Goal: Transaction & Acquisition: Purchase product/service

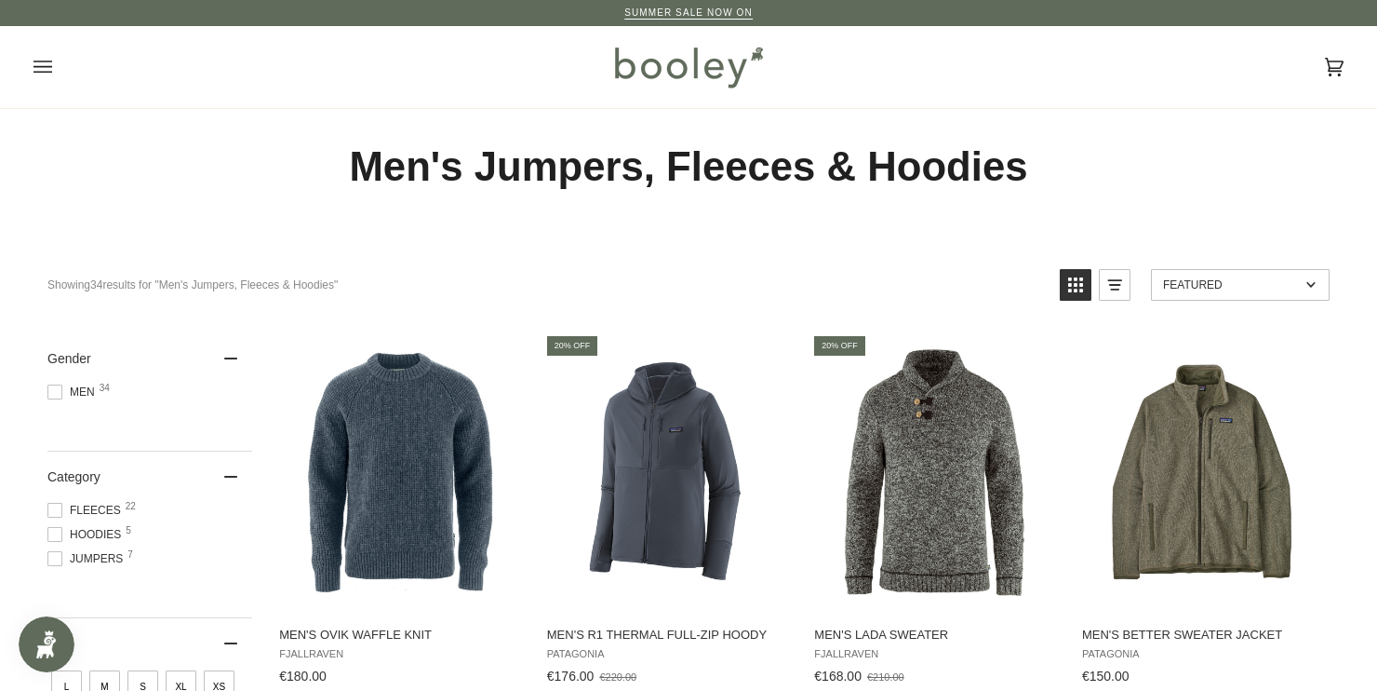
click at [57, 73] on button "Open menu" at bounding box center [62, 67] width 56 height 82
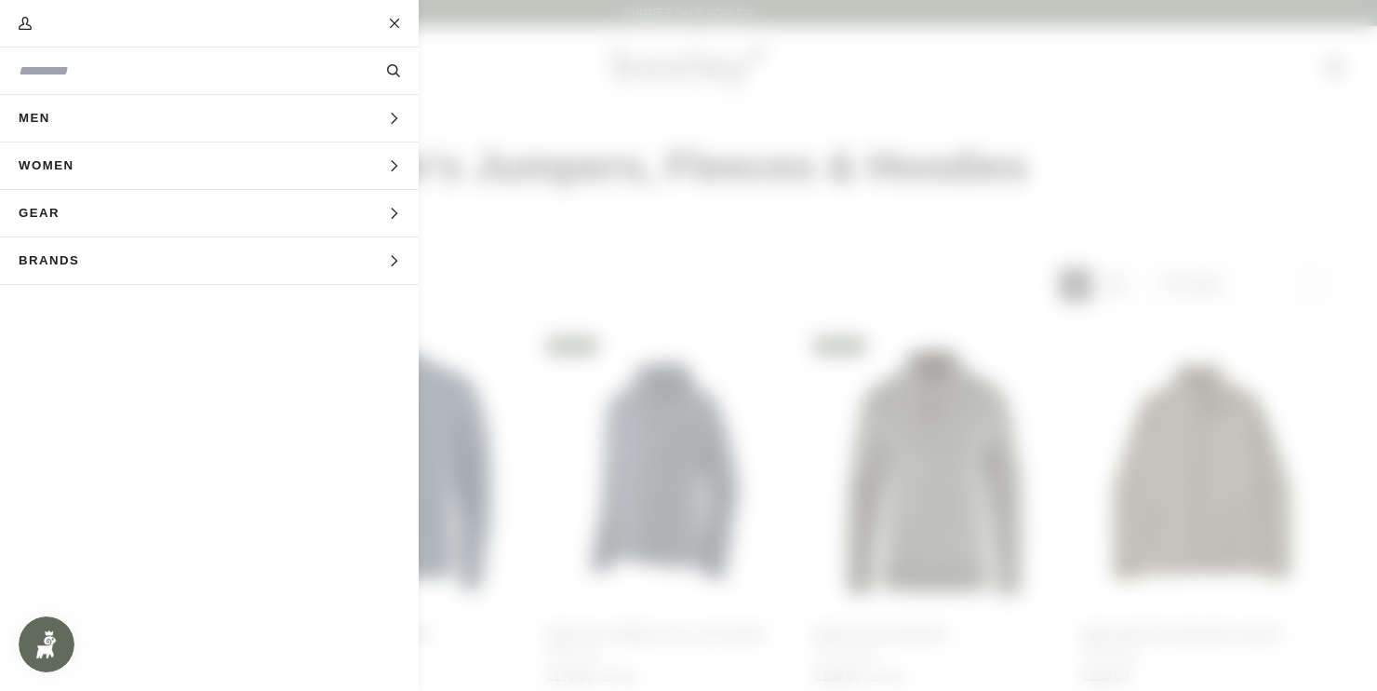
click at [390, 117] on icon "Main menu" at bounding box center [394, 119] width 12 height 12
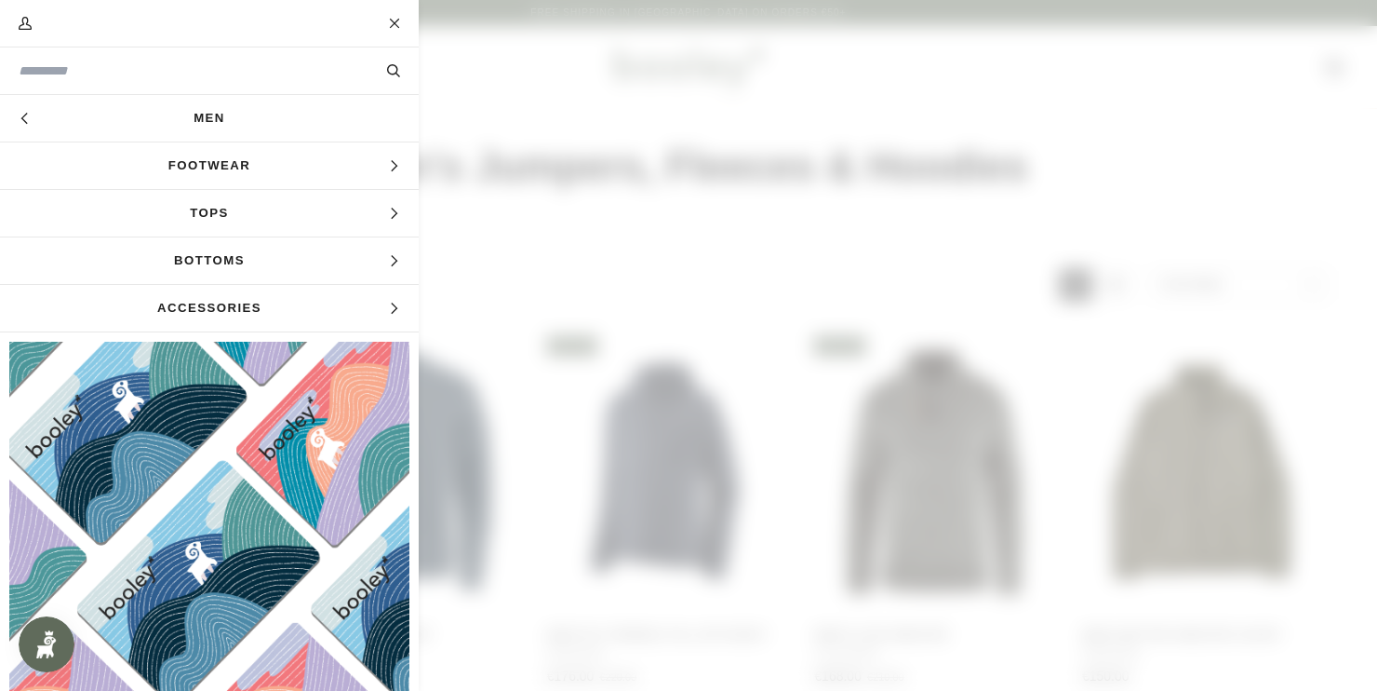
click at [24, 118] on icon "Main menu" at bounding box center [25, 119] width 12 height 12
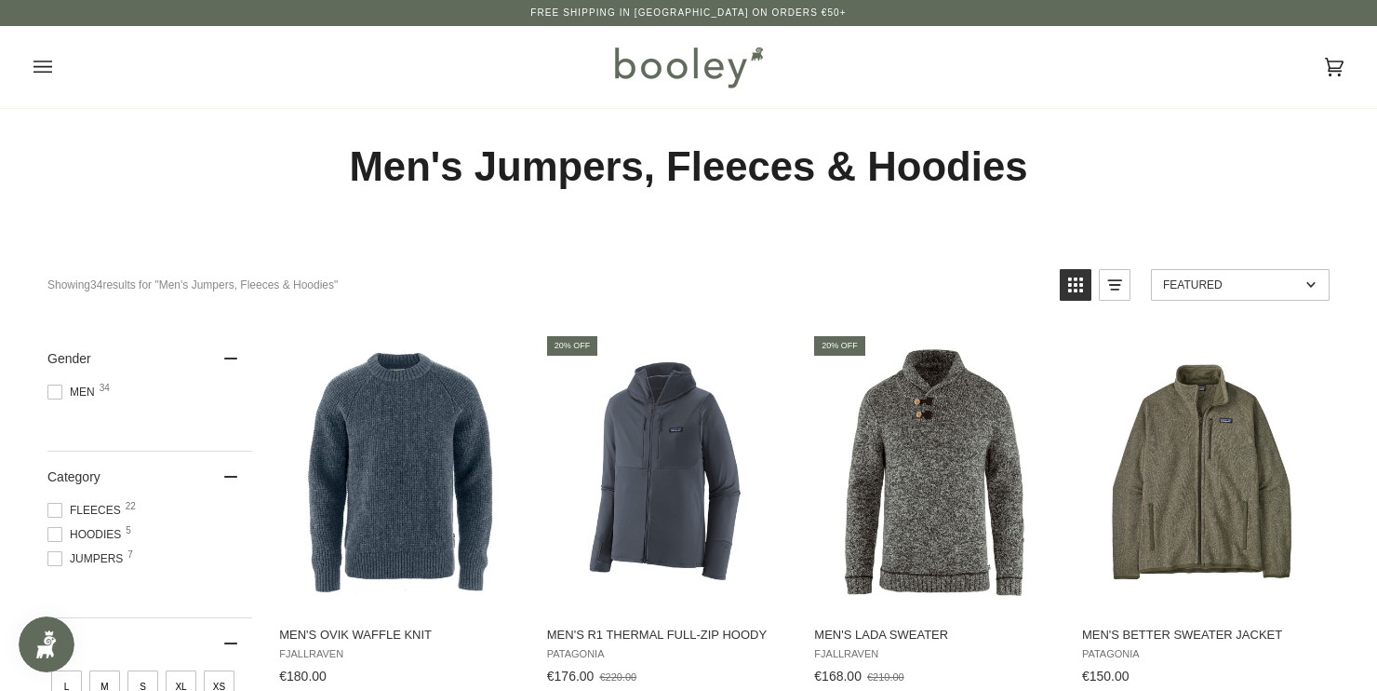
click at [52, 75] on button "Open menu" at bounding box center [62, 67] width 56 height 82
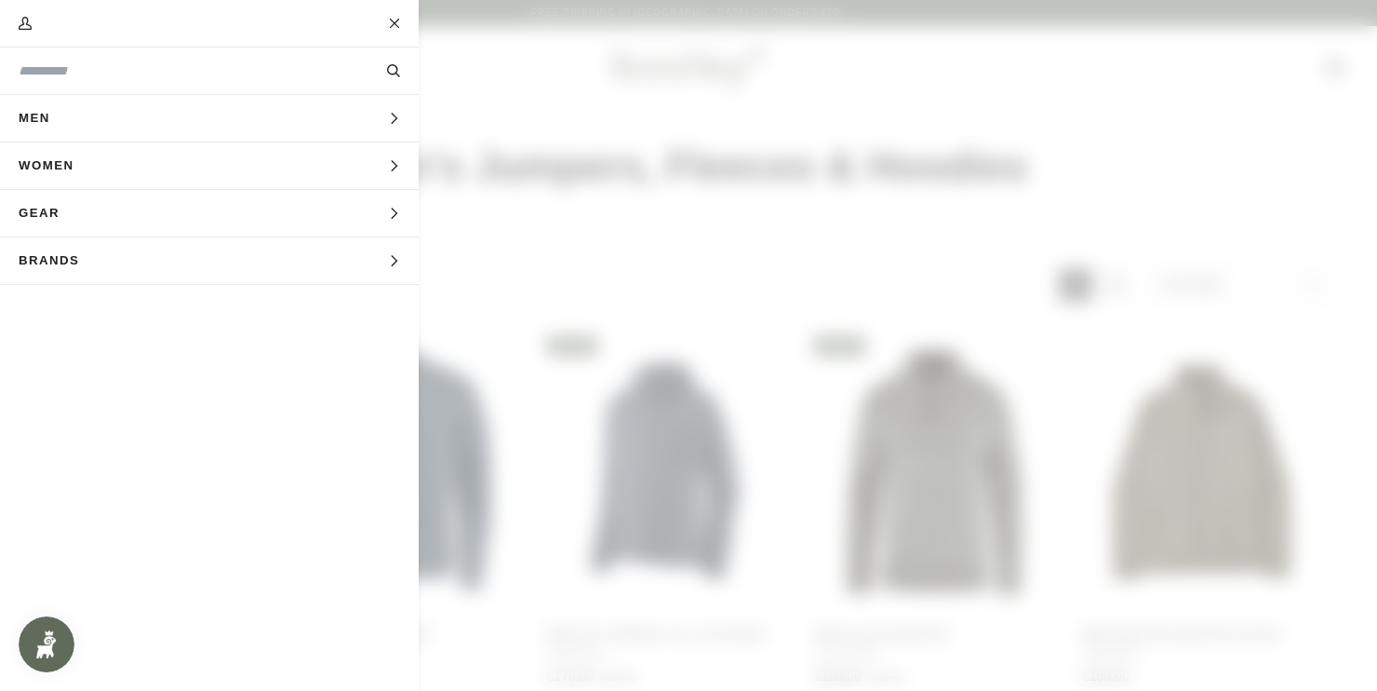
click at [583, 61] on span "Main menu" at bounding box center [688, 345] width 1377 height 691
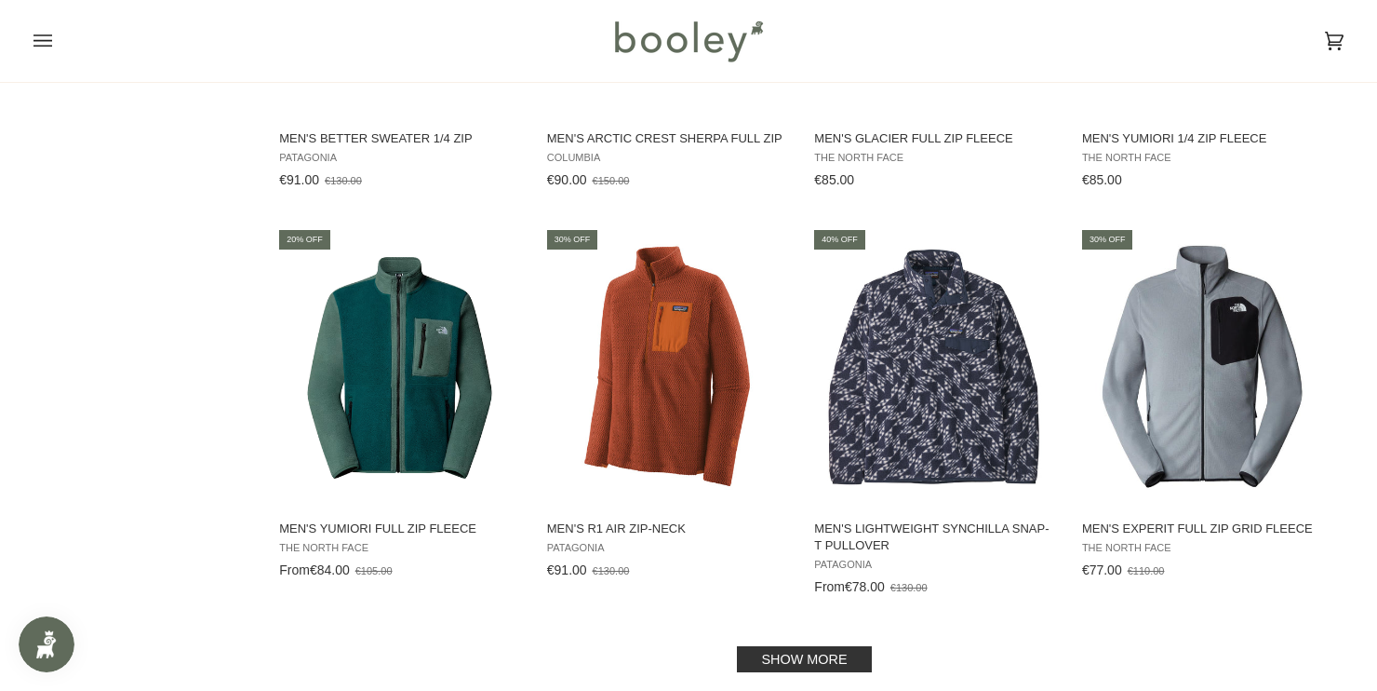
scroll to position [1703, 0]
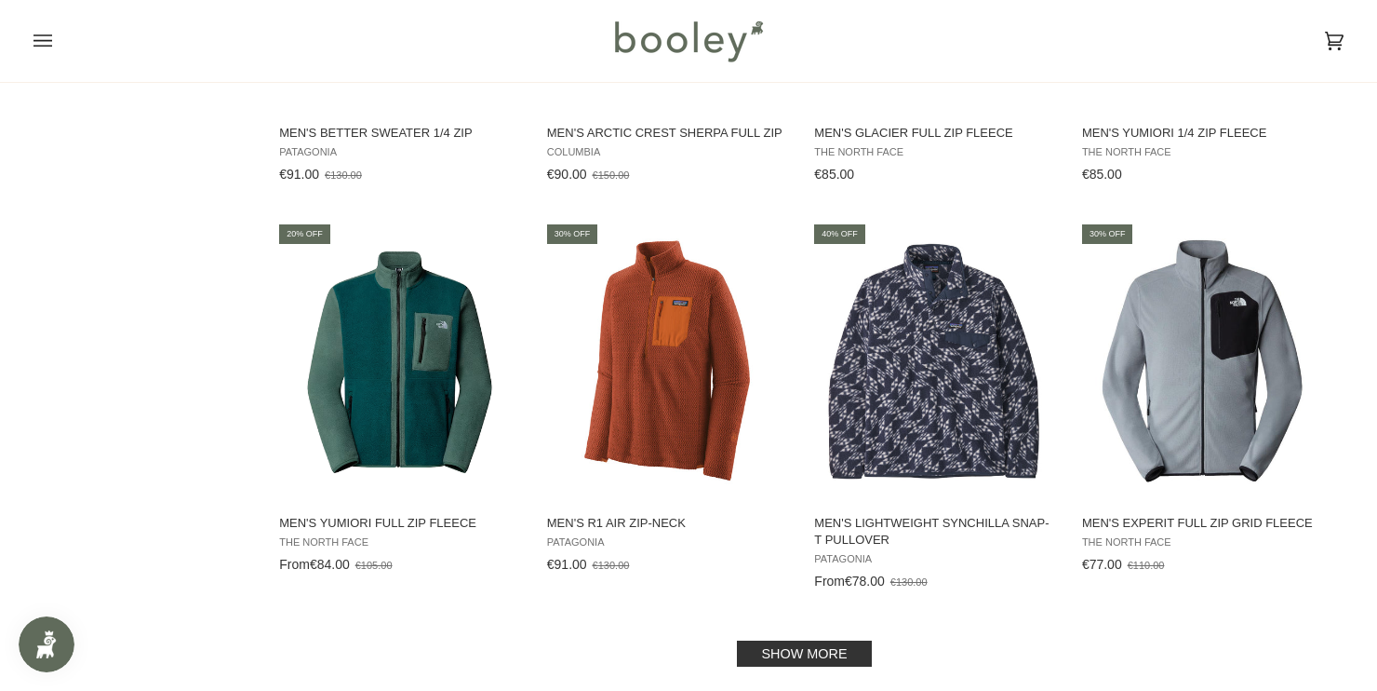
click at [825, 642] on link "Show more" at bounding box center [804, 653] width 134 height 26
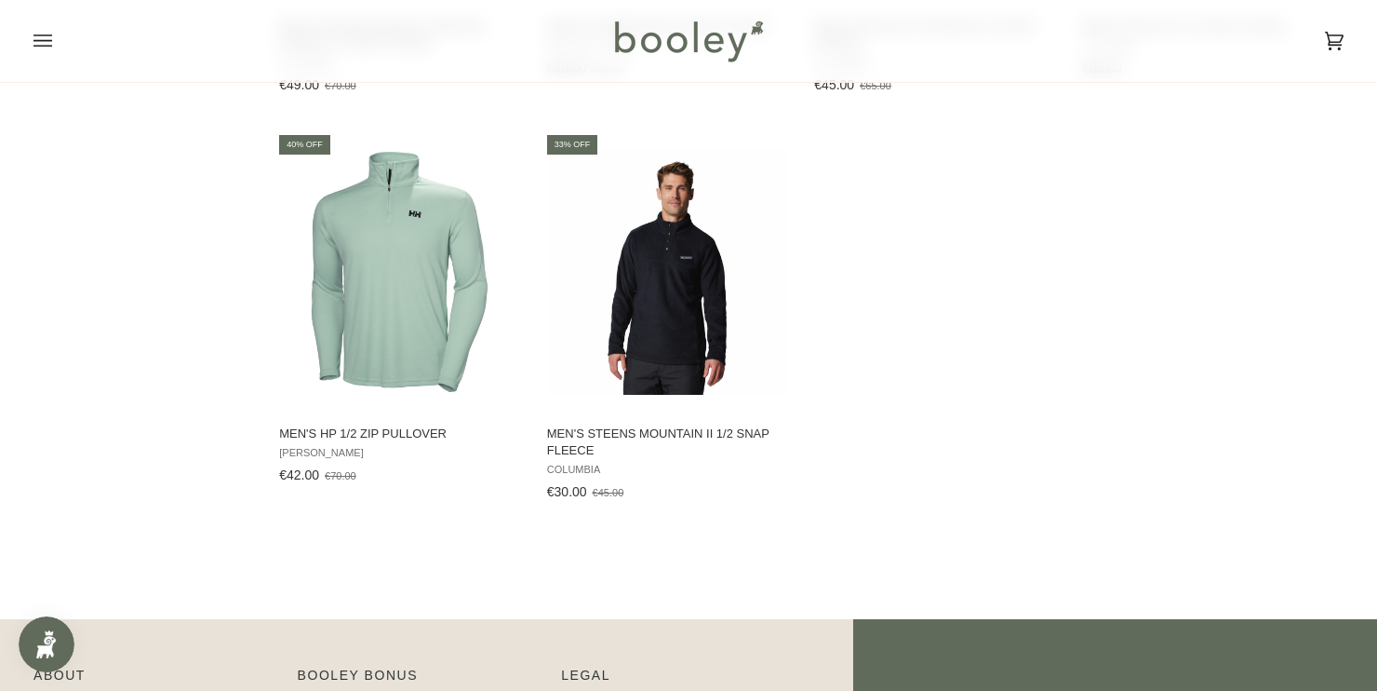
scroll to position [3422, 0]
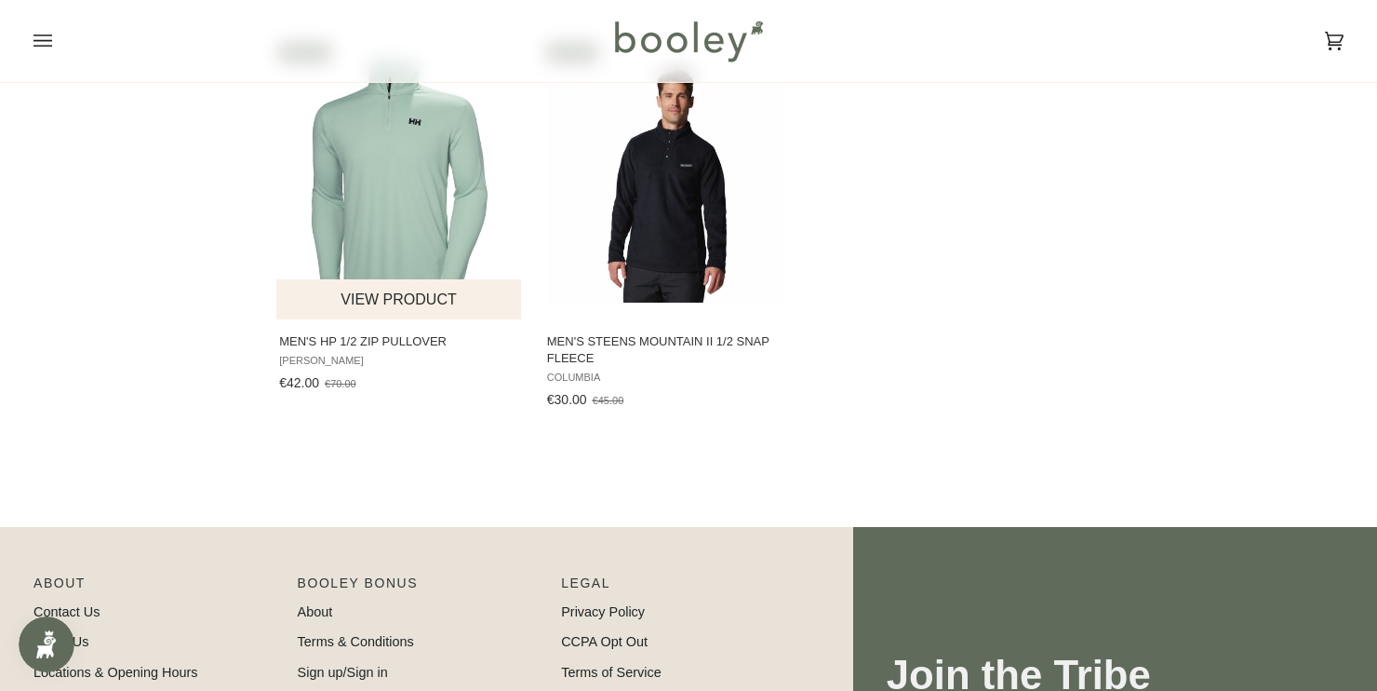
click at [389, 210] on img "Men's HP 1/2 Zip Pullover" at bounding box center [399, 180] width 247 height 247
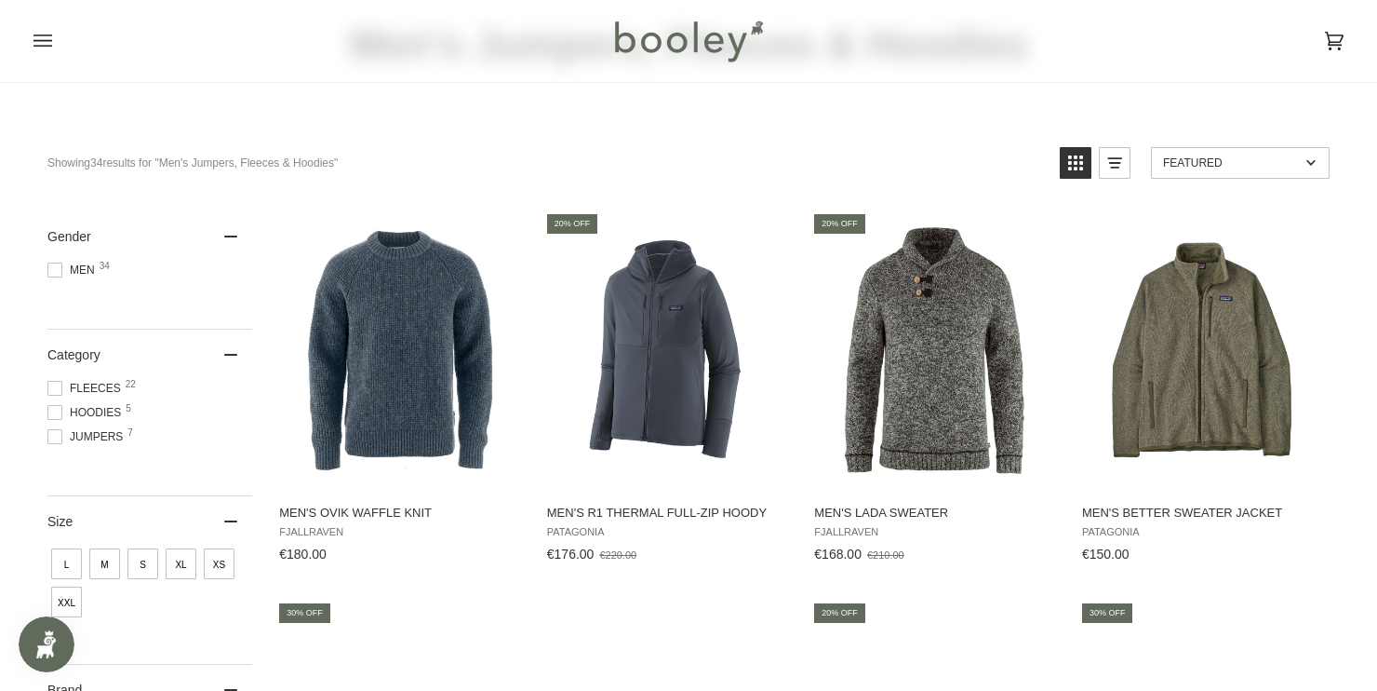
scroll to position [0, 0]
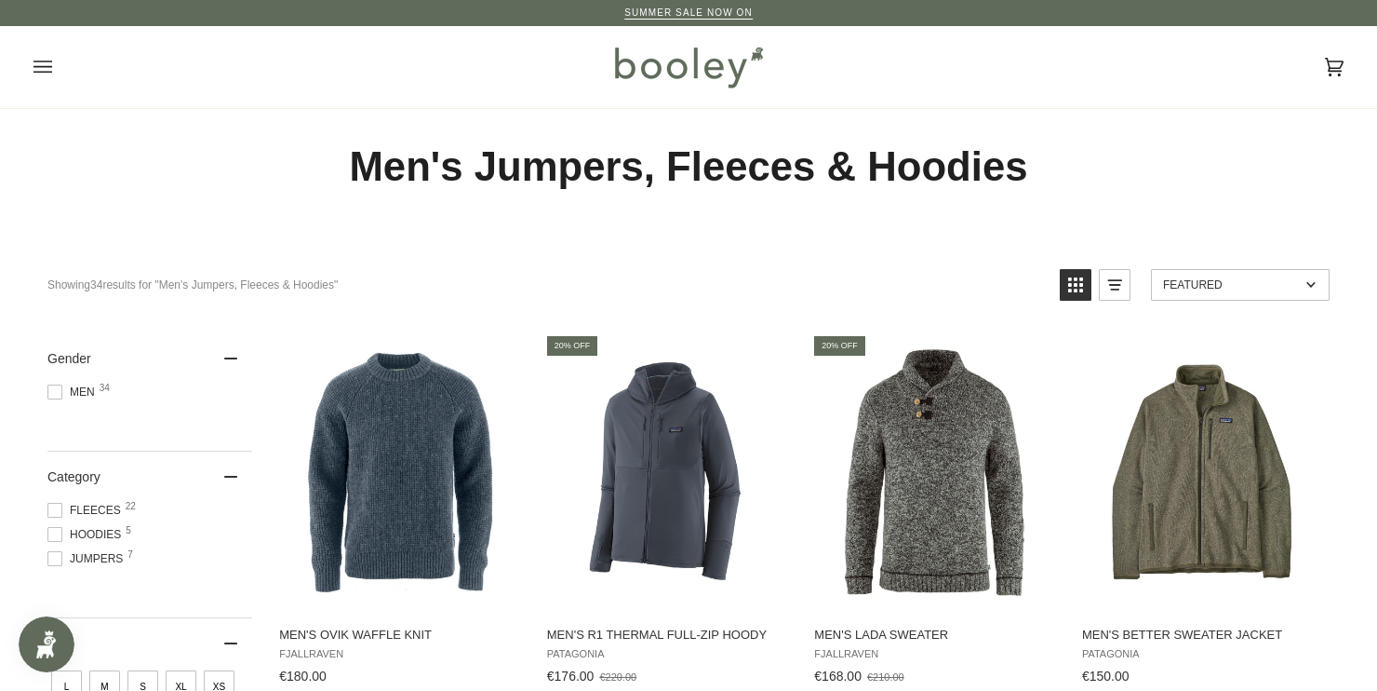
click at [48, 92] on button "Open menu" at bounding box center [62, 67] width 56 height 82
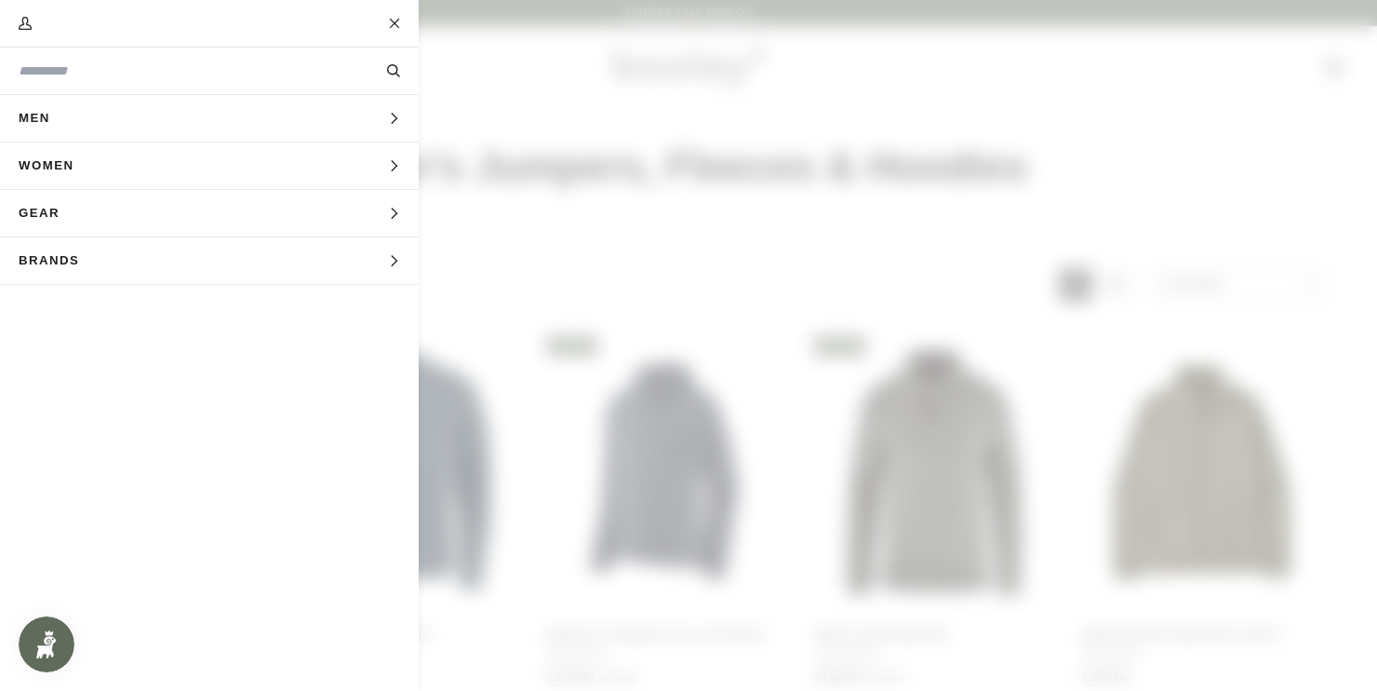
click at [390, 130] on button "Men Expand menu" at bounding box center [209, 118] width 419 height 47
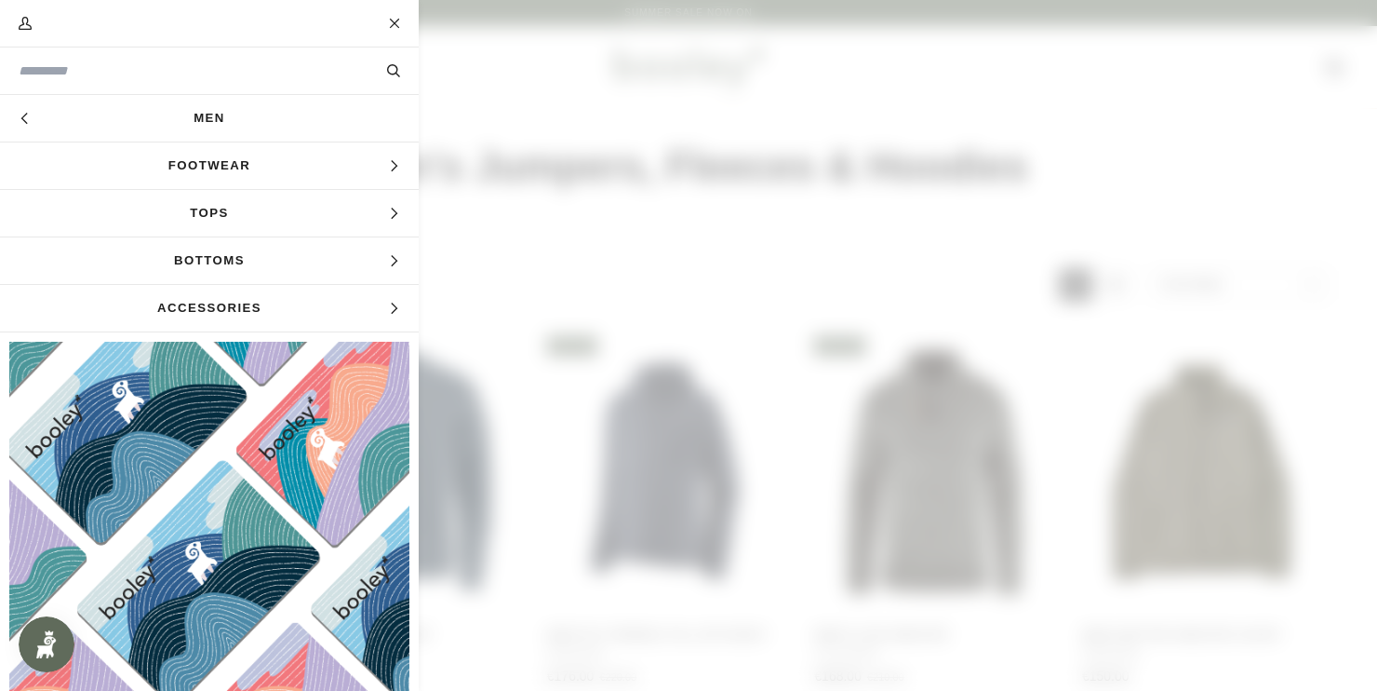
click at [396, 221] on span "Expand menu" at bounding box center [394, 213] width 12 height 19
